Goal: Information Seeking & Learning: Learn about a topic

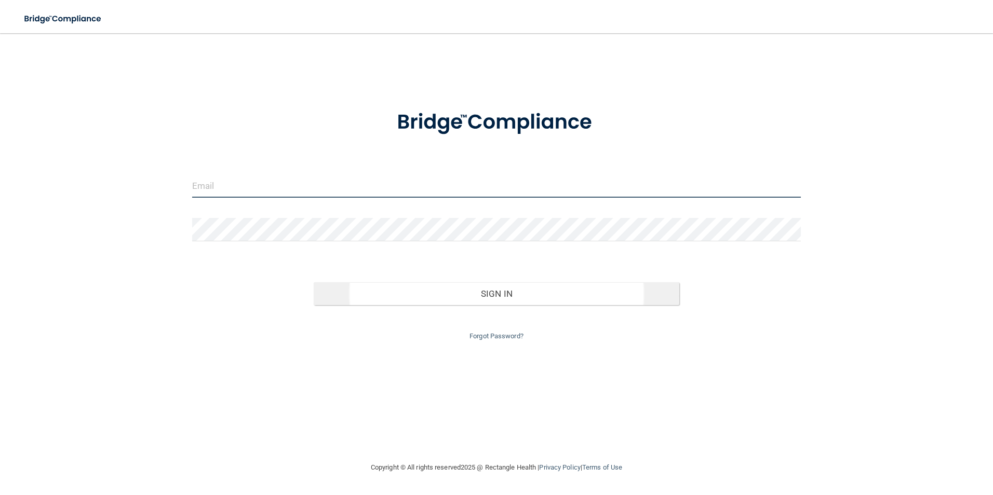
type input "[EMAIL_ADDRESS][DOMAIN_NAME]"
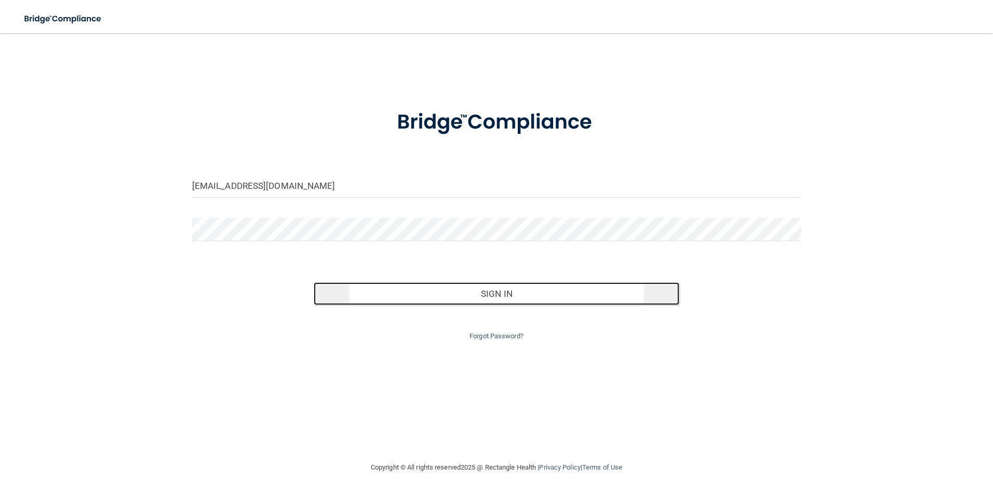
click at [361, 300] on button "Sign In" at bounding box center [497, 293] width 366 height 23
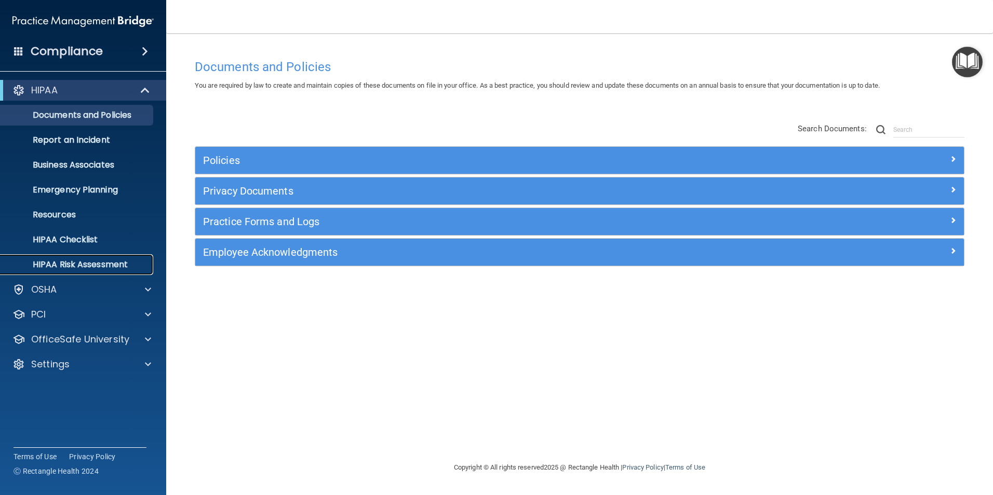
click at [99, 261] on p "HIPAA Risk Assessment" at bounding box center [78, 265] width 142 height 10
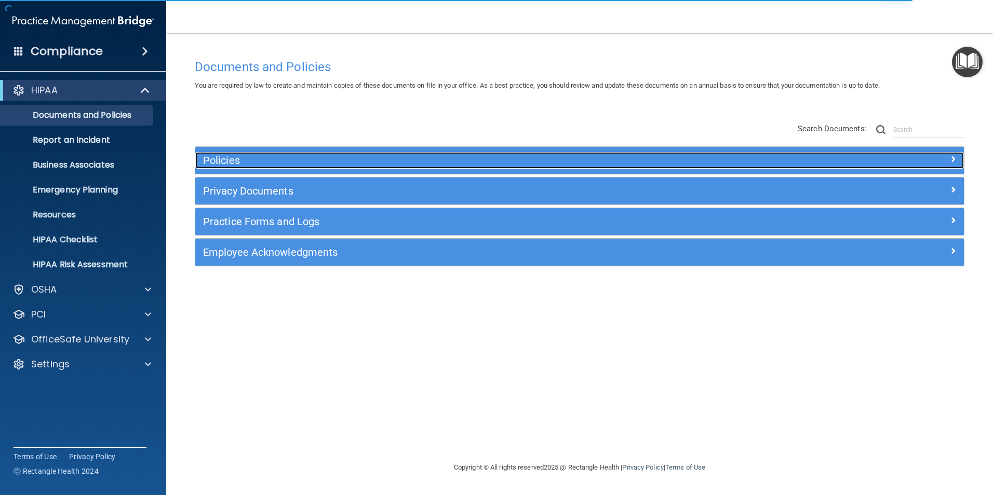
click at [427, 165] on h5 "Policies" at bounding box center [483, 160] width 561 height 11
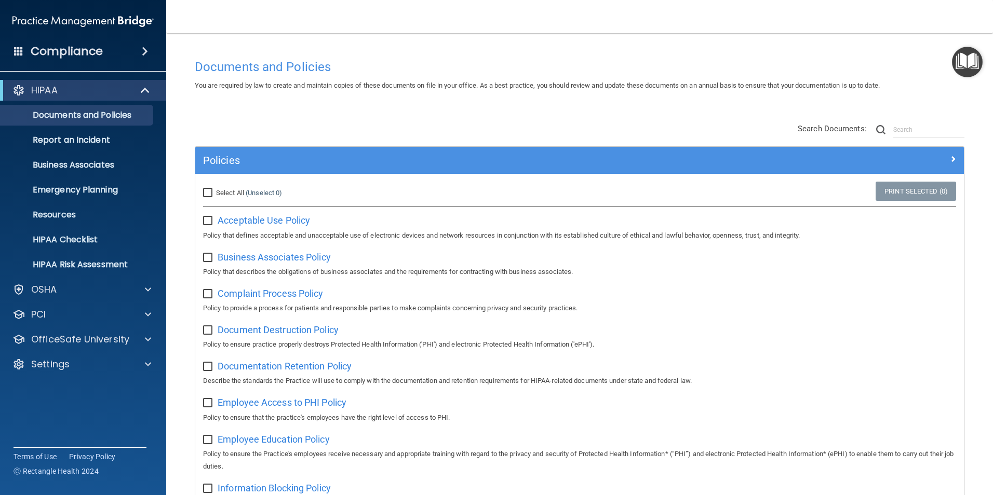
click at [366, 169] on div "Policies" at bounding box center [579, 160] width 769 height 27
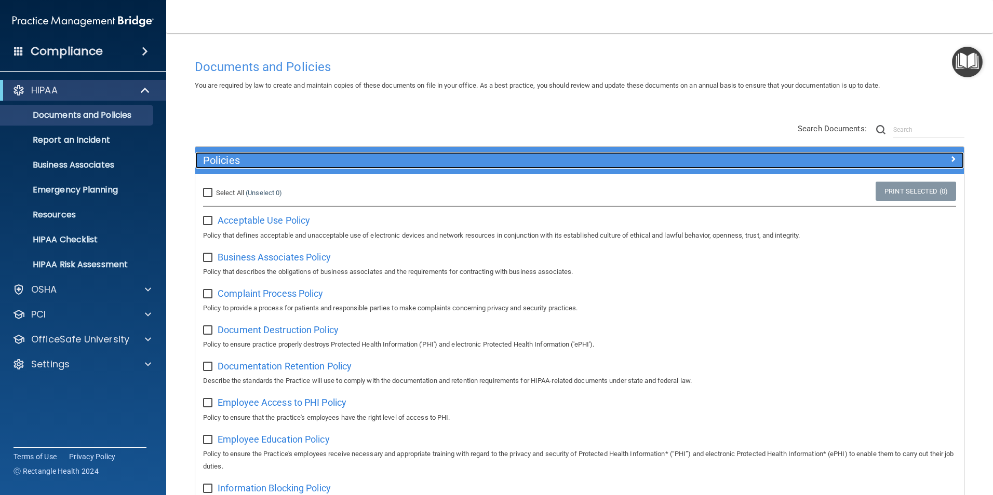
click at [371, 164] on h5 "Policies" at bounding box center [483, 160] width 561 height 11
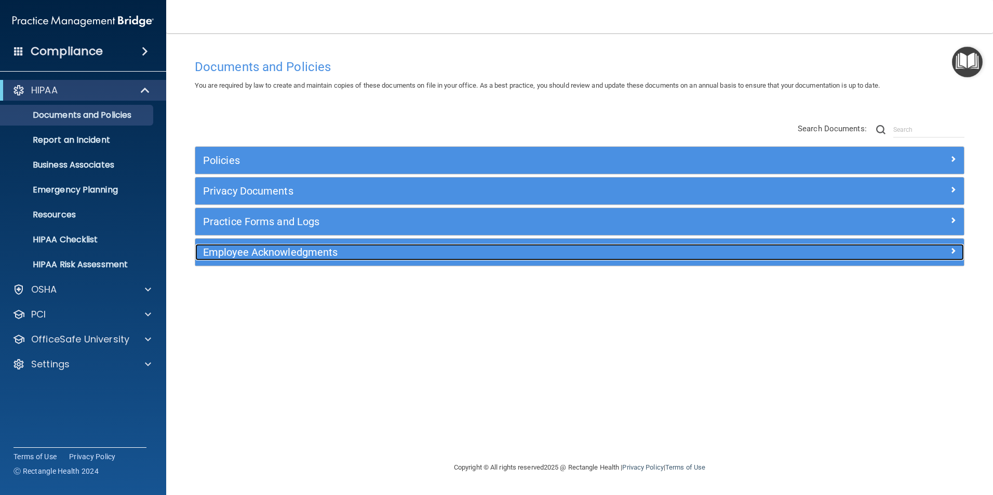
click at [373, 252] on h5 "Employee Acknowledgments" at bounding box center [483, 252] width 561 height 11
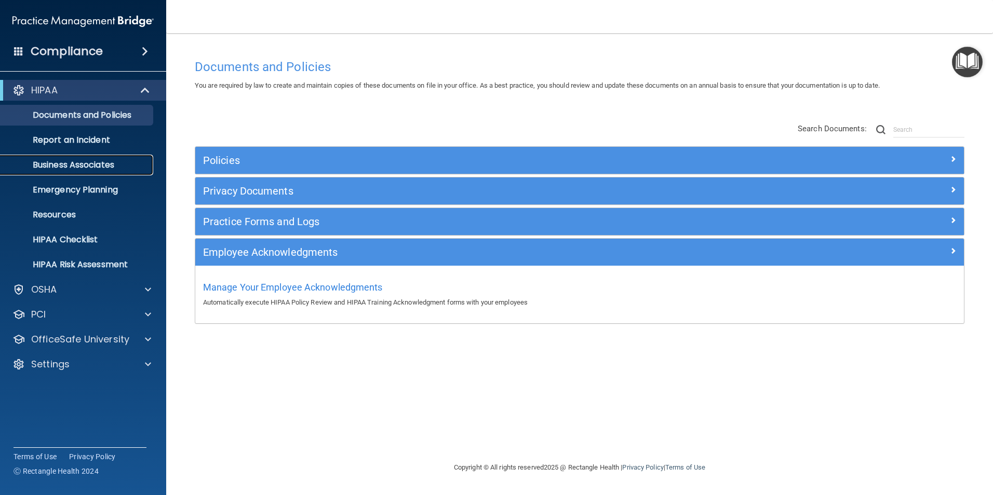
click at [106, 160] on p "Business Associates" at bounding box center [78, 165] width 142 height 10
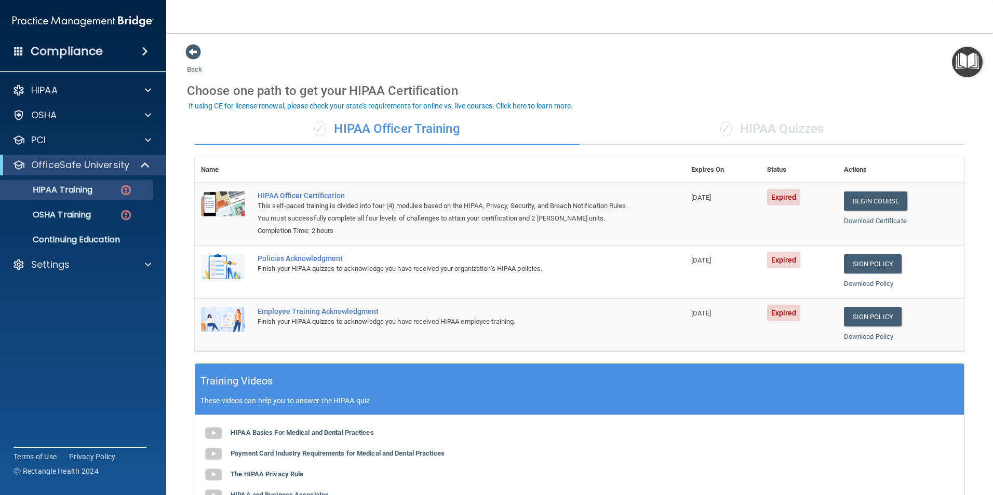
click at [797, 132] on div "✓ HIPAA Quizzes" at bounding box center [772, 129] width 385 height 31
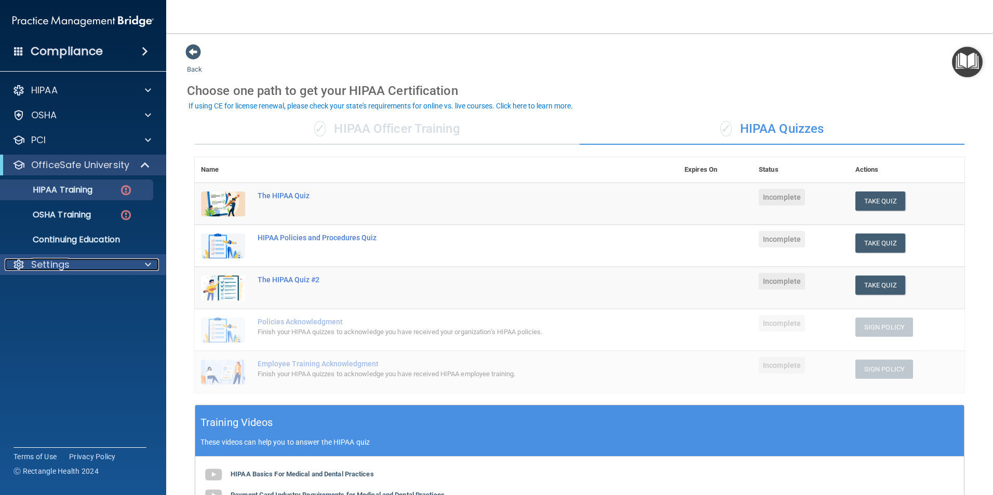
click at [98, 260] on div "Settings" at bounding box center [69, 265] width 129 height 12
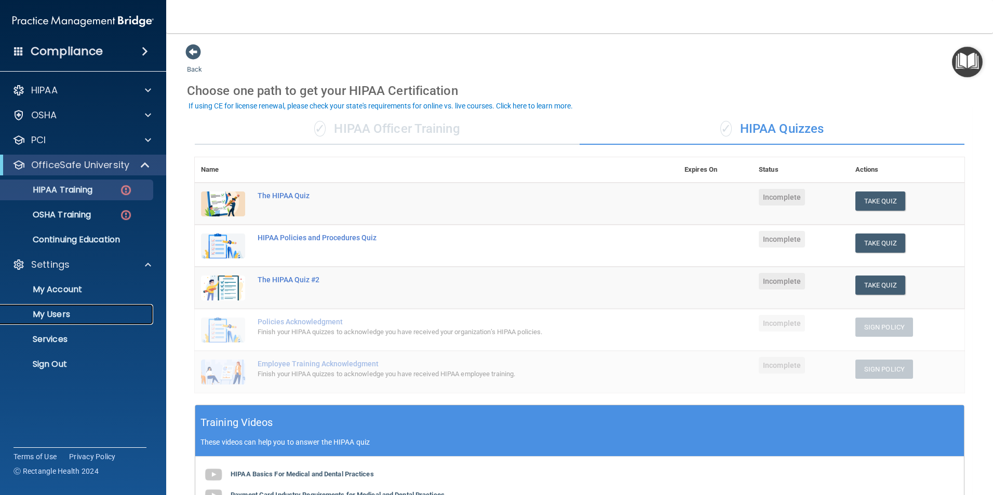
click at [63, 315] on p "My Users" at bounding box center [78, 314] width 142 height 10
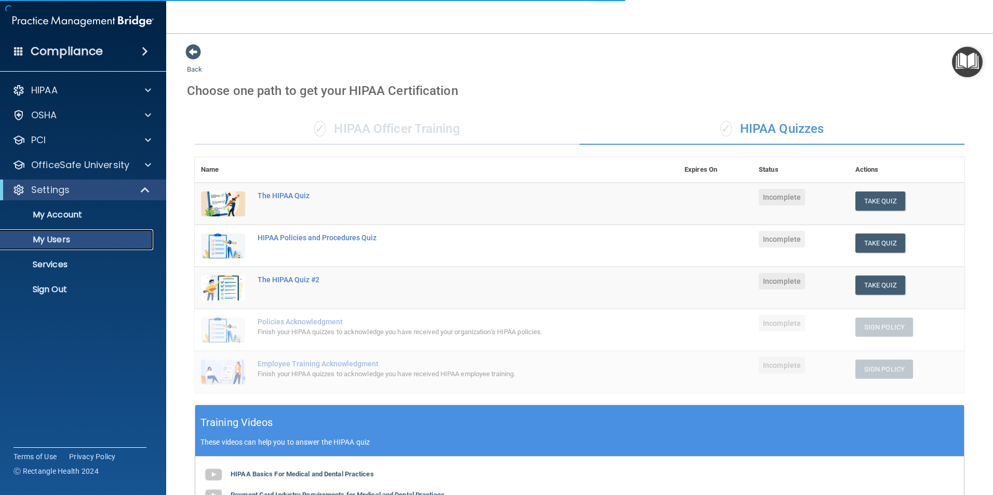
select select "20"
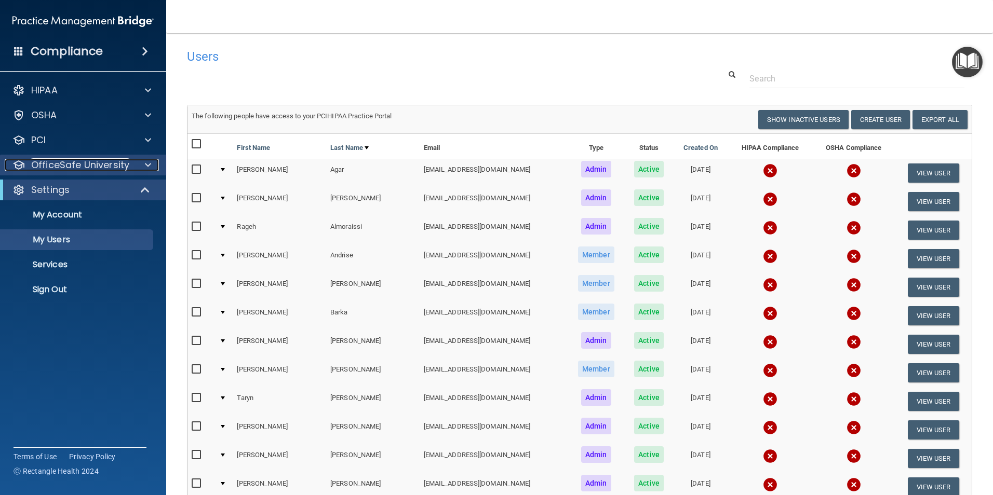
click at [142, 164] on div at bounding box center [146, 165] width 26 height 12
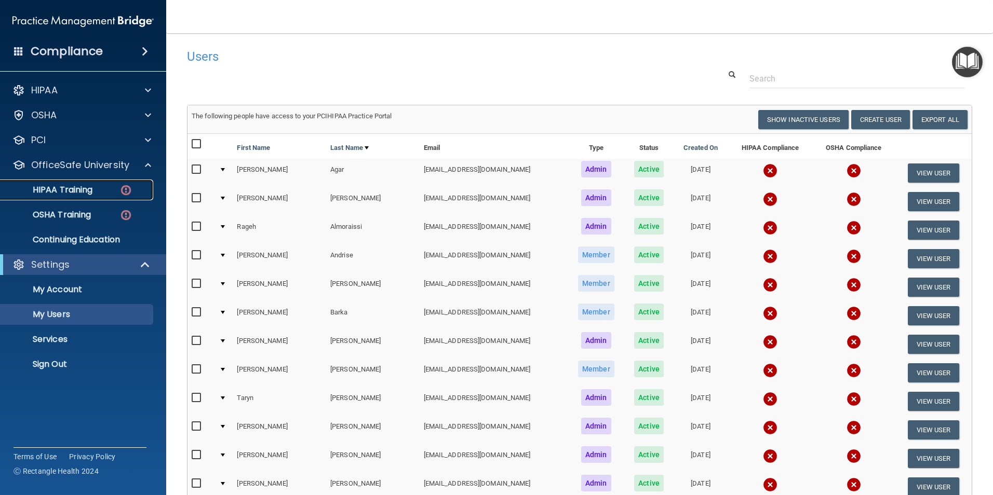
click at [93, 184] on link "HIPAA Training" at bounding box center [72, 190] width 164 height 21
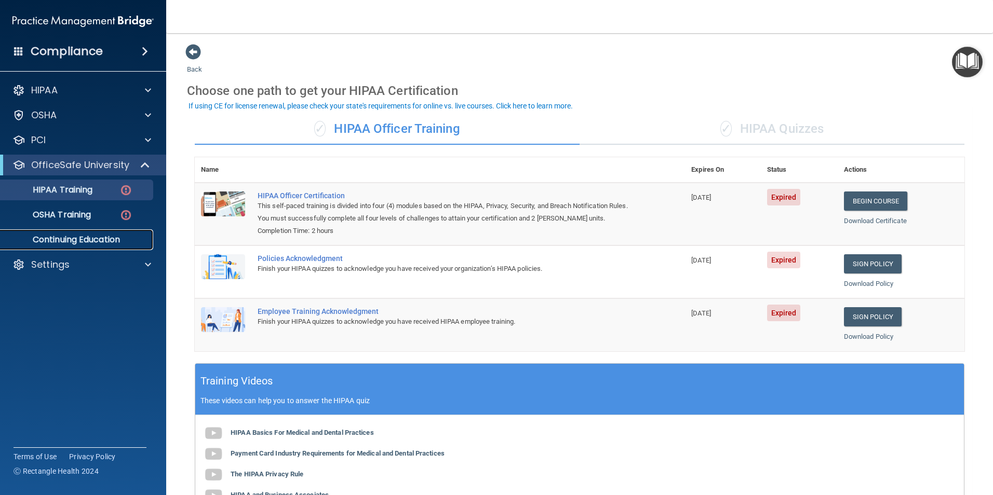
click at [97, 237] on p "Continuing Education" at bounding box center [78, 240] width 142 height 10
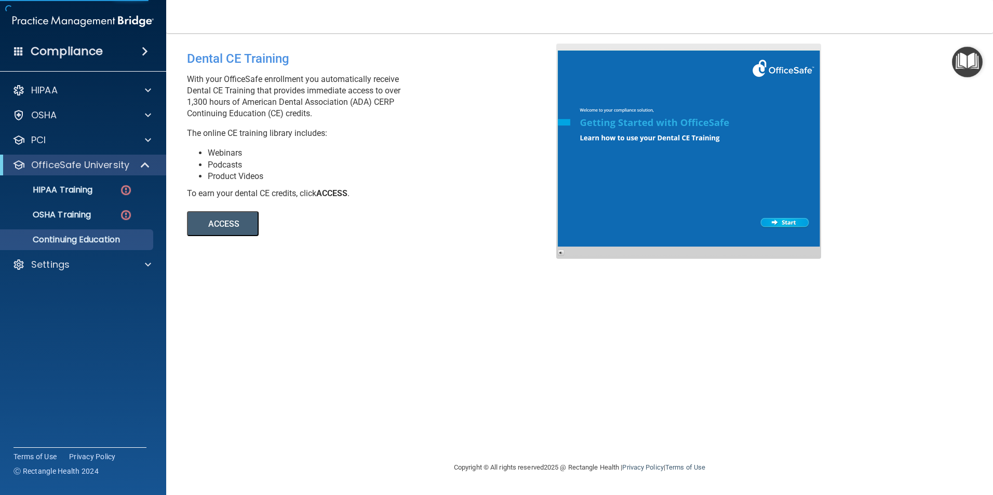
click at [237, 219] on button "ACCESS" at bounding box center [223, 223] width 72 height 25
click at [82, 57] on h4 "Compliance" at bounding box center [67, 51] width 72 height 15
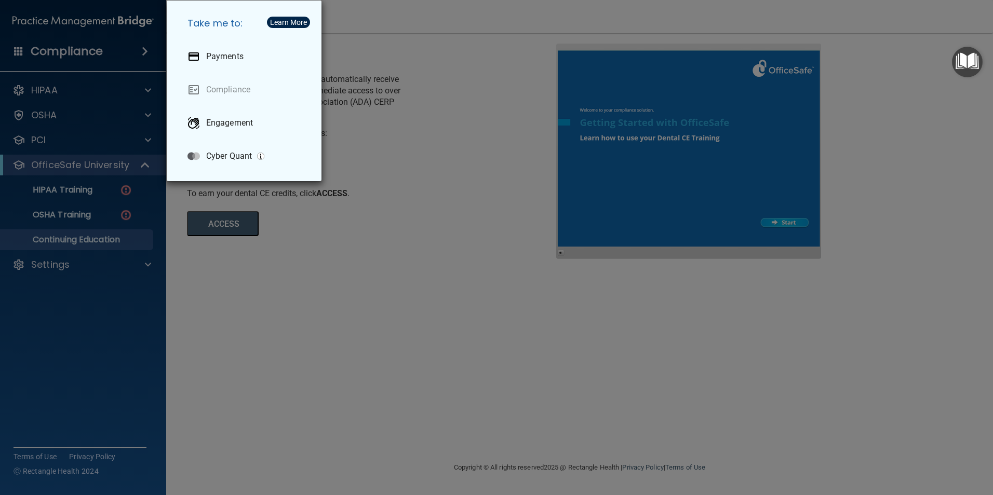
click at [487, 148] on div "Take me to: Payments Compliance Engagement Cyber Quant" at bounding box center [496, 247] width 993 height 495
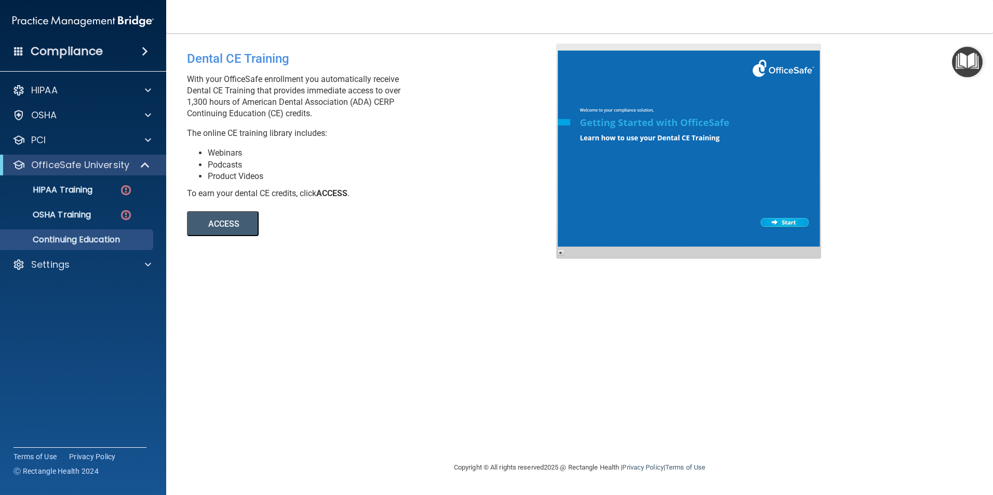
click at [100, 48] on h4 "Compliance" at bounding box center [67, 51] width 72 height 15
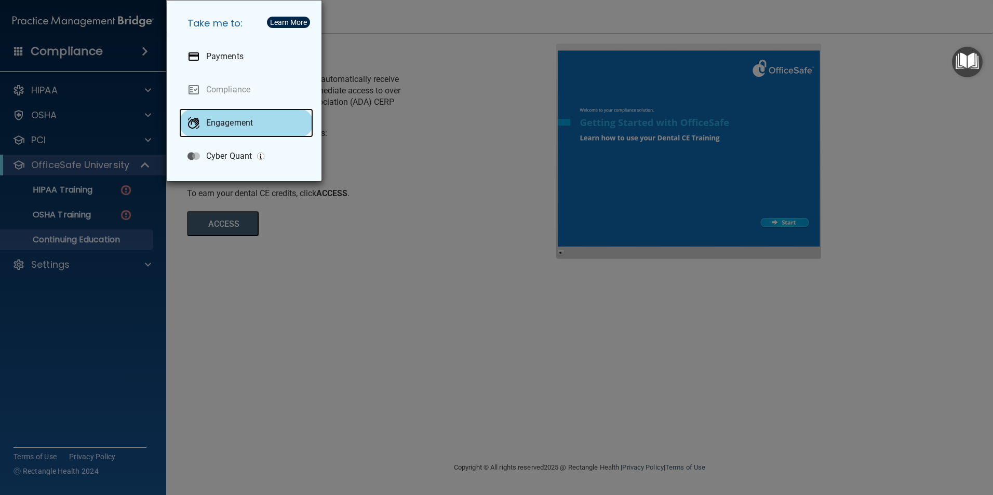
click at [215, 126] on p "Engagement" at bounding box center [229, 123] width 47 height 10
drag, startPoint x: 327, startPoint y: 371, endPoint x: 322, endPoint y: 368, distance: 5.8
click at [327, 371] on div "Take me to: Payments Compliance Engagement Cyber Quant" at bounding box center [496, 247] width 993 height 495
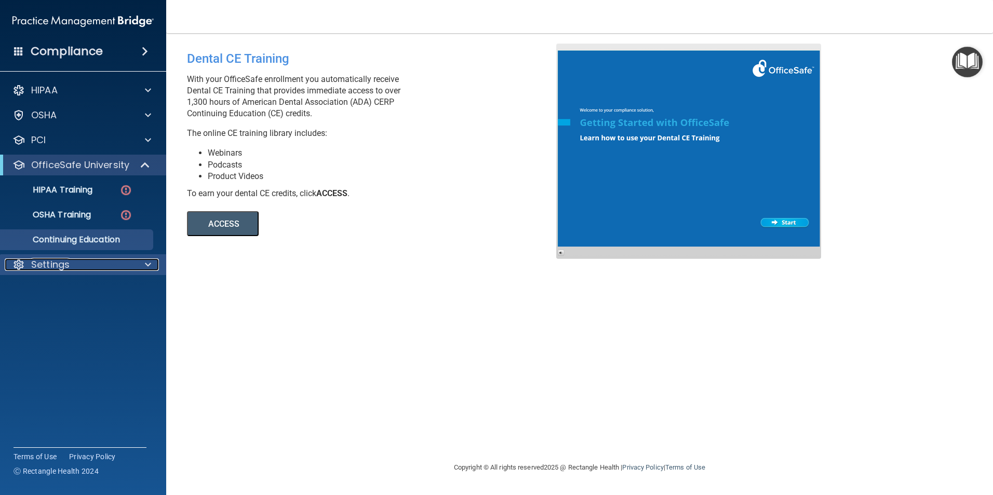
click at [113, 261] on div "Settings" at bounding box center [69, 265] width 129 height 12
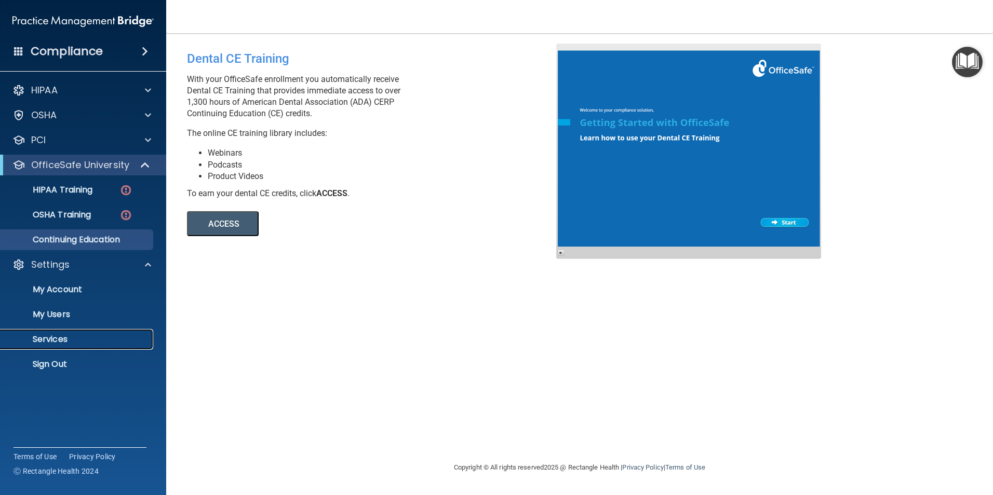
click at [68, 337] on p "Services" at bounding box center [78, 339] width 142 height 10
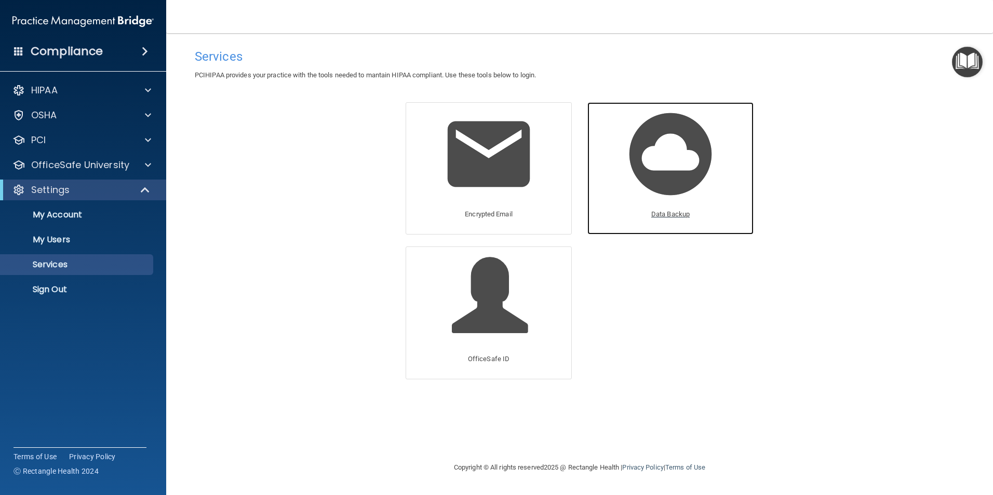
click at [688, 191] on img at bounding box center [670, 154] width 99 height 99
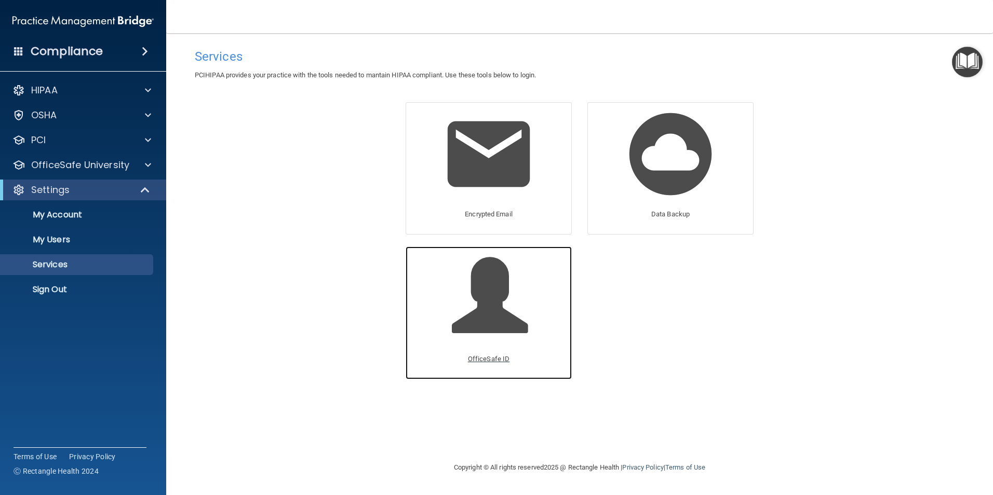
click at [504, 351] on div "OfficeSafe ID" at bounding box center [488, 362] width 51 height 29
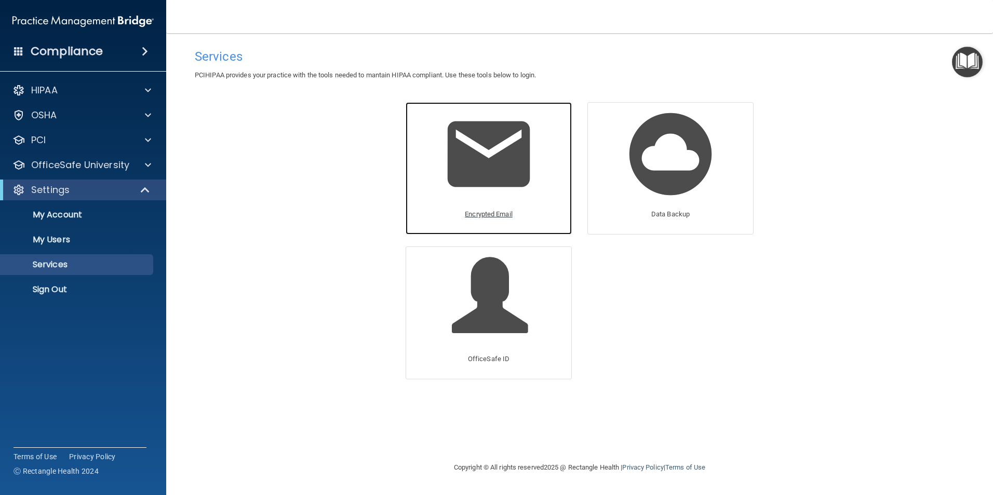
click at [473, 198] on img at bounding box center [488, 154] width 99 height 99
